Goal: Task Accomplishment & Management: Use online tool/utility

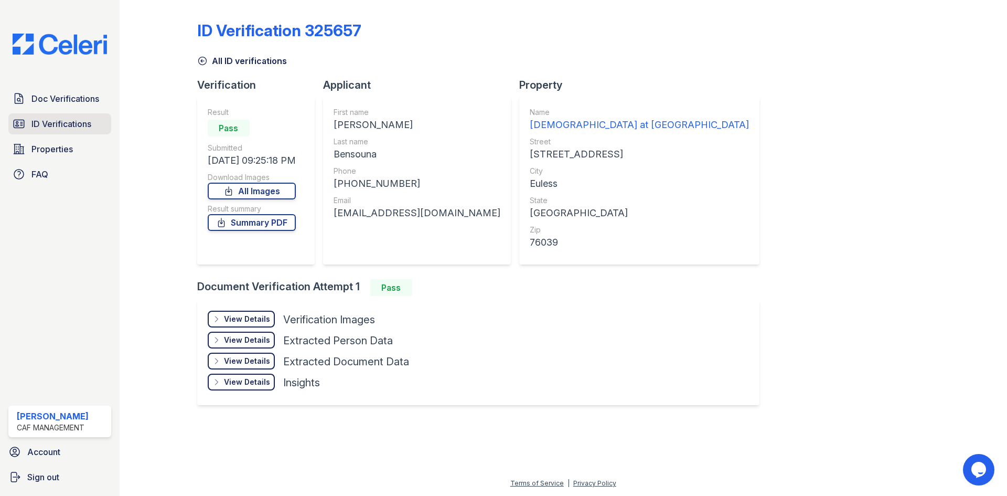
click at [35, 121] on span "ID Verifications" at bounding box center [61, 123] width 60 height 13
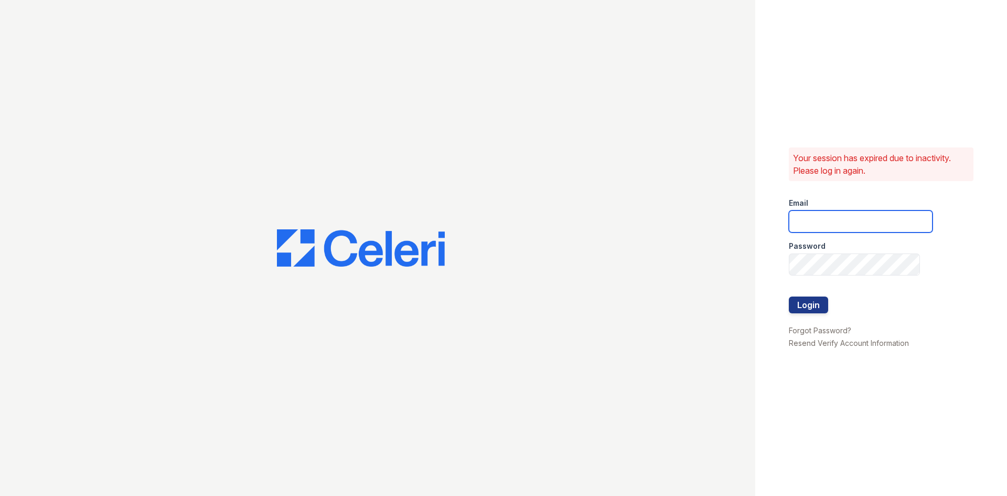
type input "[EMAIL_ADDRESS][DOMAIN_NAME]"
click at [812, 303] on button "Login" at bounding box center [808, 304] width 39 height 17
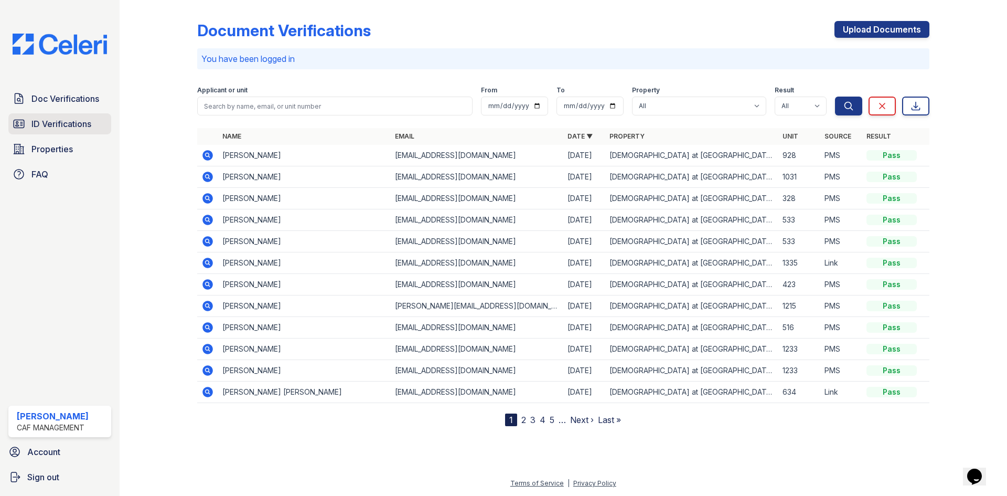
click at [53, 120] on span "ID Verifications" at bounding box center [61, 123] width 60 height 13
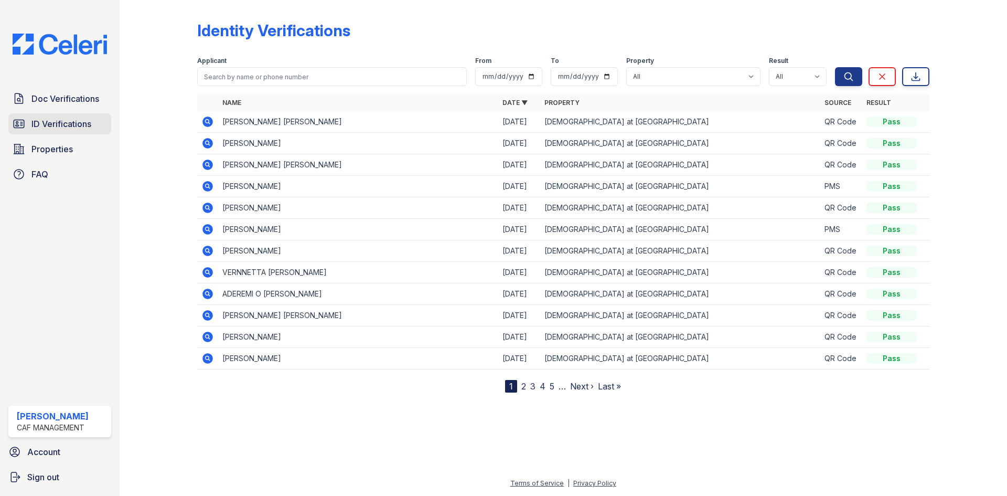
click at [45, 127] on span "ID Verifications" at bounding box center [61, 123] width 60 height 13
